Goal: Communication & Community: Answer question/provide support

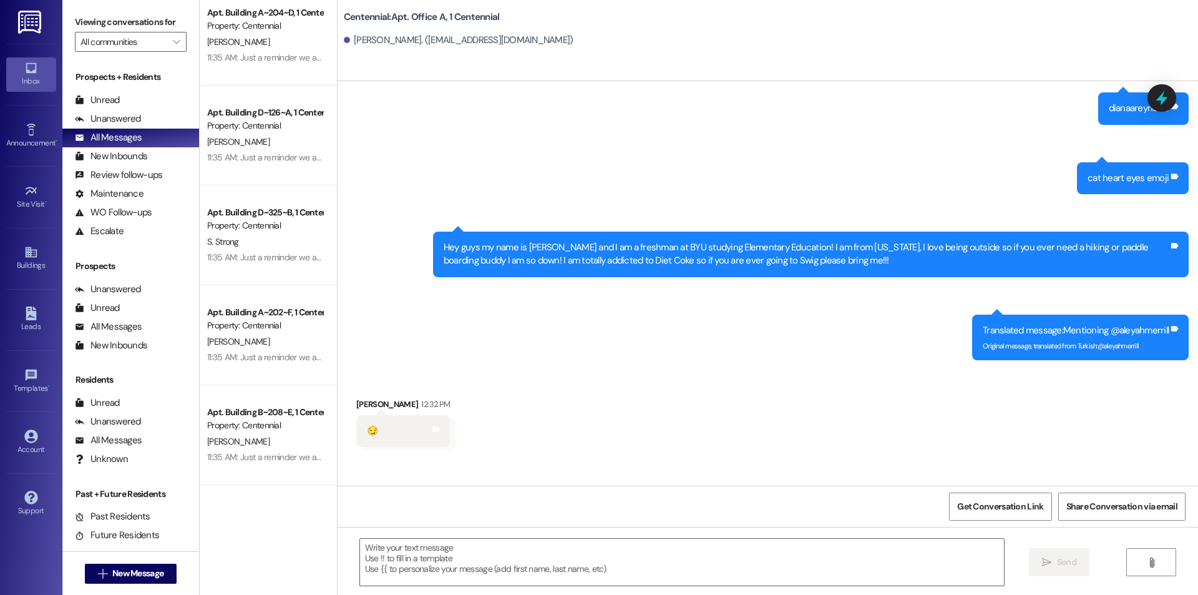
scroll to position [1498, 0]
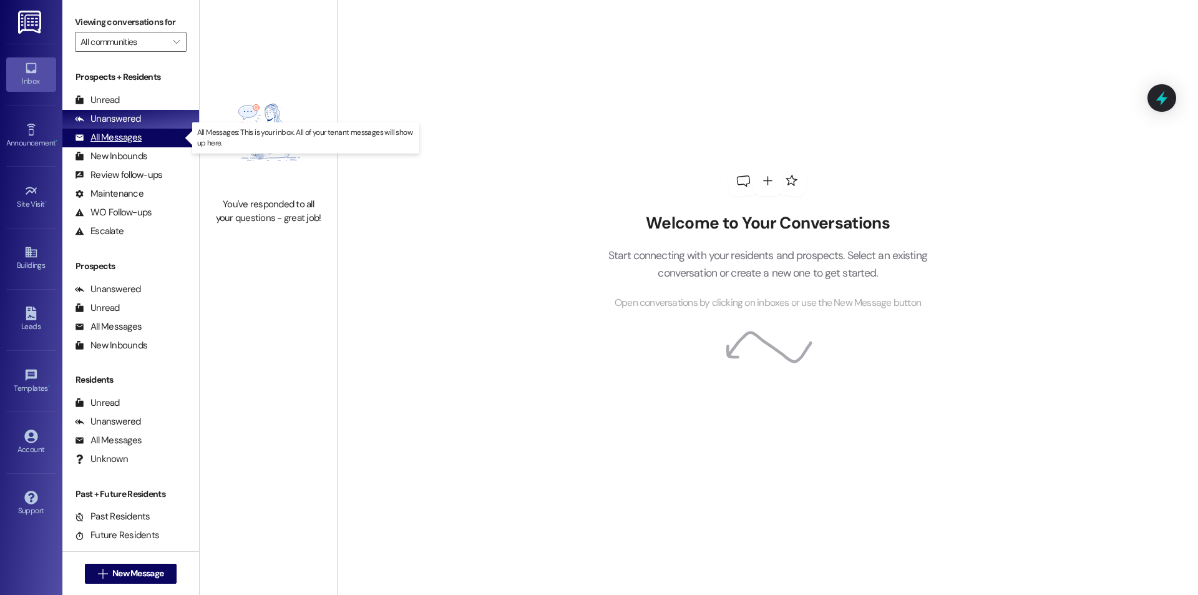
click at [129, 134] on div "All Messages" at bounding box center [108, 137] width 67 height 13
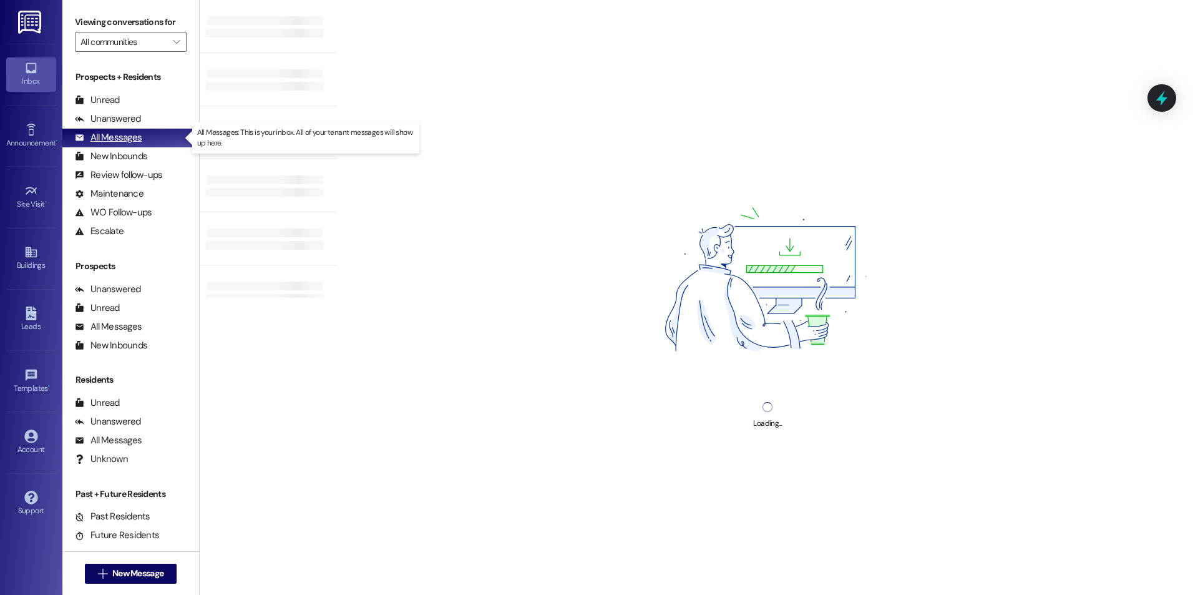
click at [139, 131] on div "All Messages" at bounding box center [108, 137] width 67 height 13
click at [137, 137] on div "All Messages" at bounding box center [108, 137] width 67 height 13
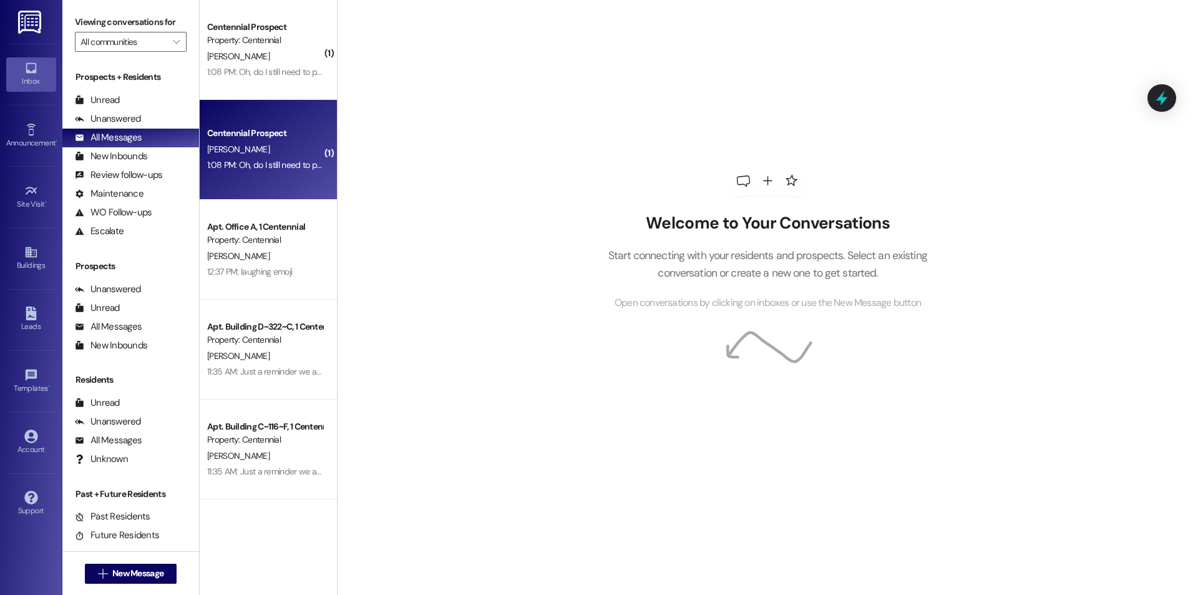
click at [308, 195] on div "Centennial Prospect [PERSON_NAME] 1:08 PM: Oh, do I still need to pay it? 1:08 …" at bounding box center [268, 150] width 137 height 100
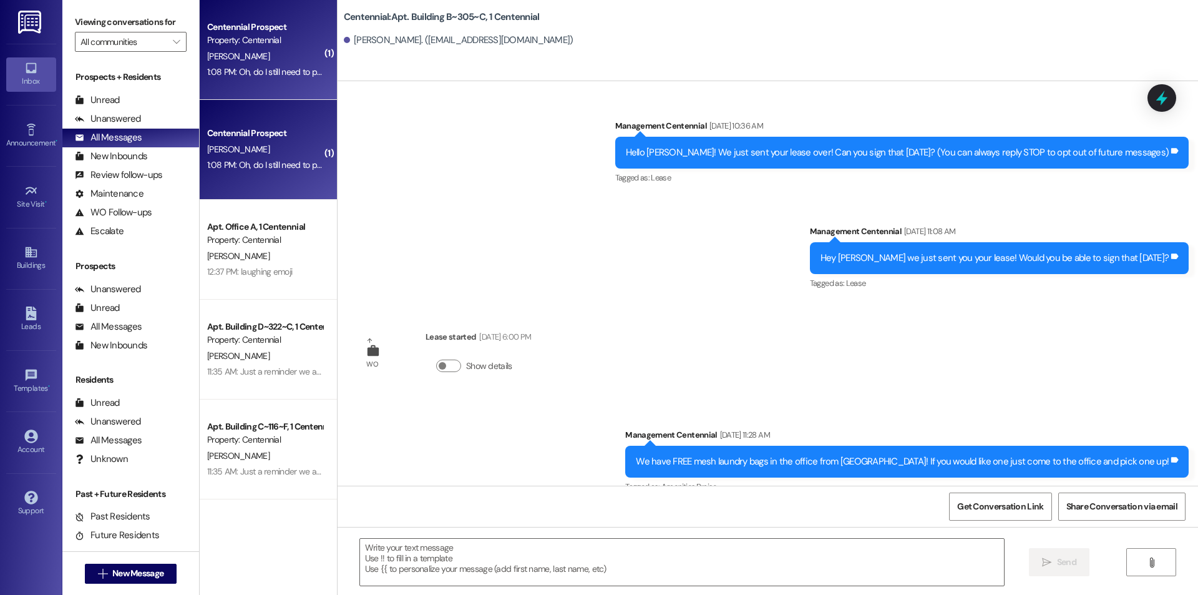
scroll to position [10221, 0]
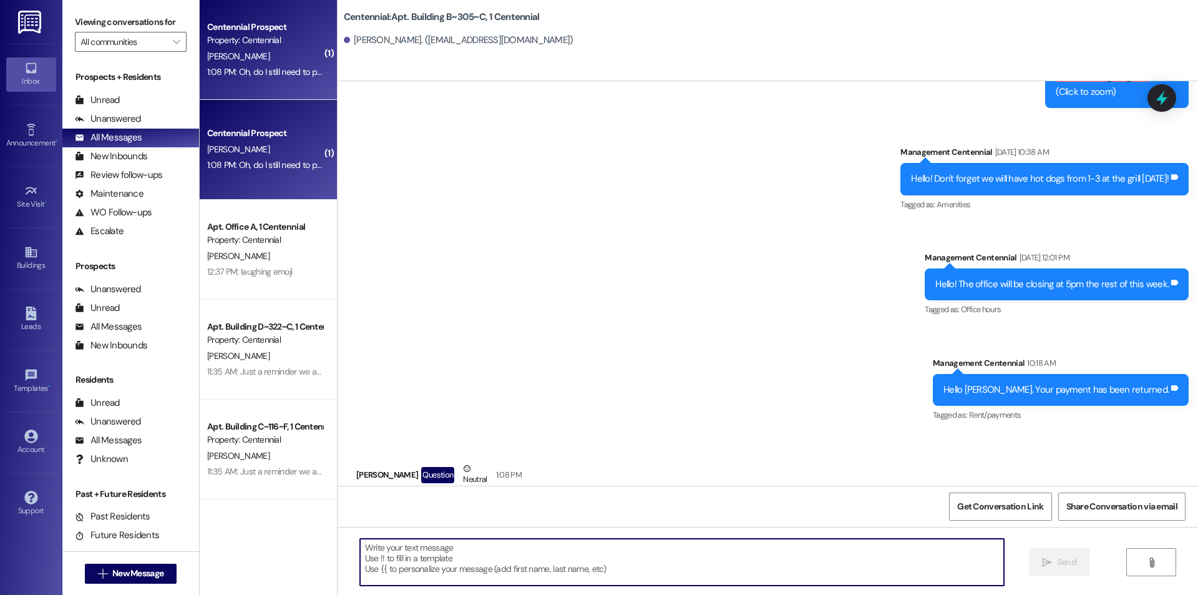
click at [381, 557] on textarea at bounding box center [682, 562] width 644 height 47
type textarea "Yes it did not go through."
